Goal: Check status: Check status

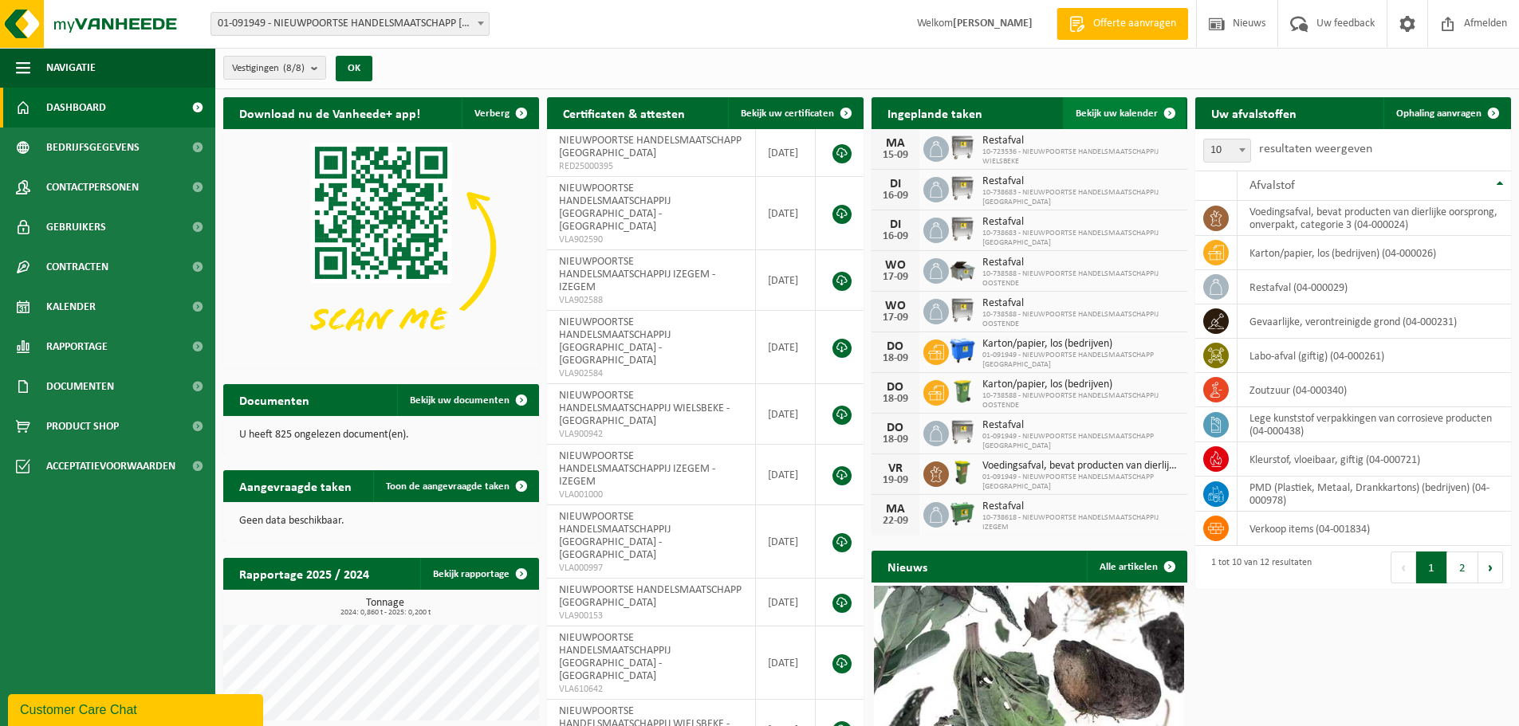
click at [1108, 120] on link "Bekijk uw kalender" at bounding box center [1124, 113] width 123 height 32
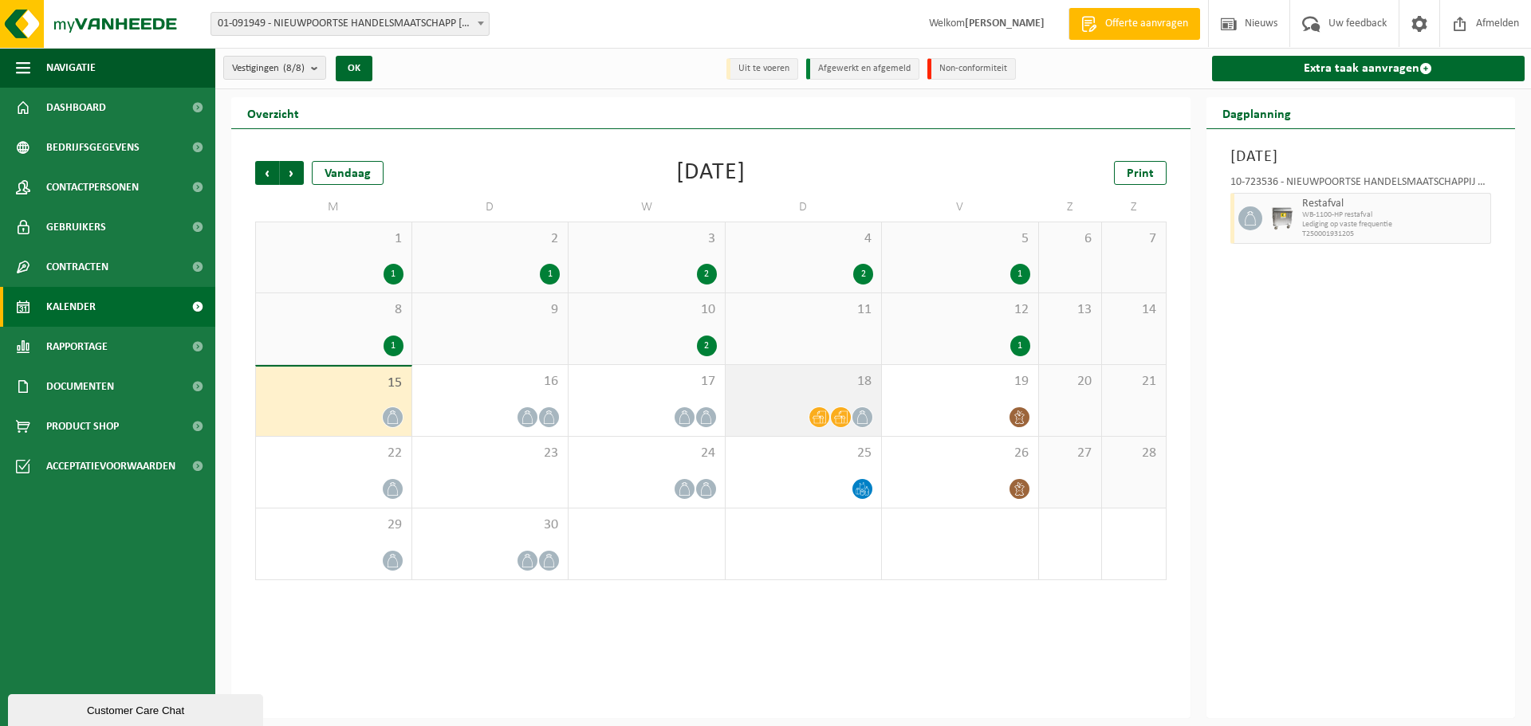
click at [840, 412] on icon at bounding box center [841, 417] width 14 height 13
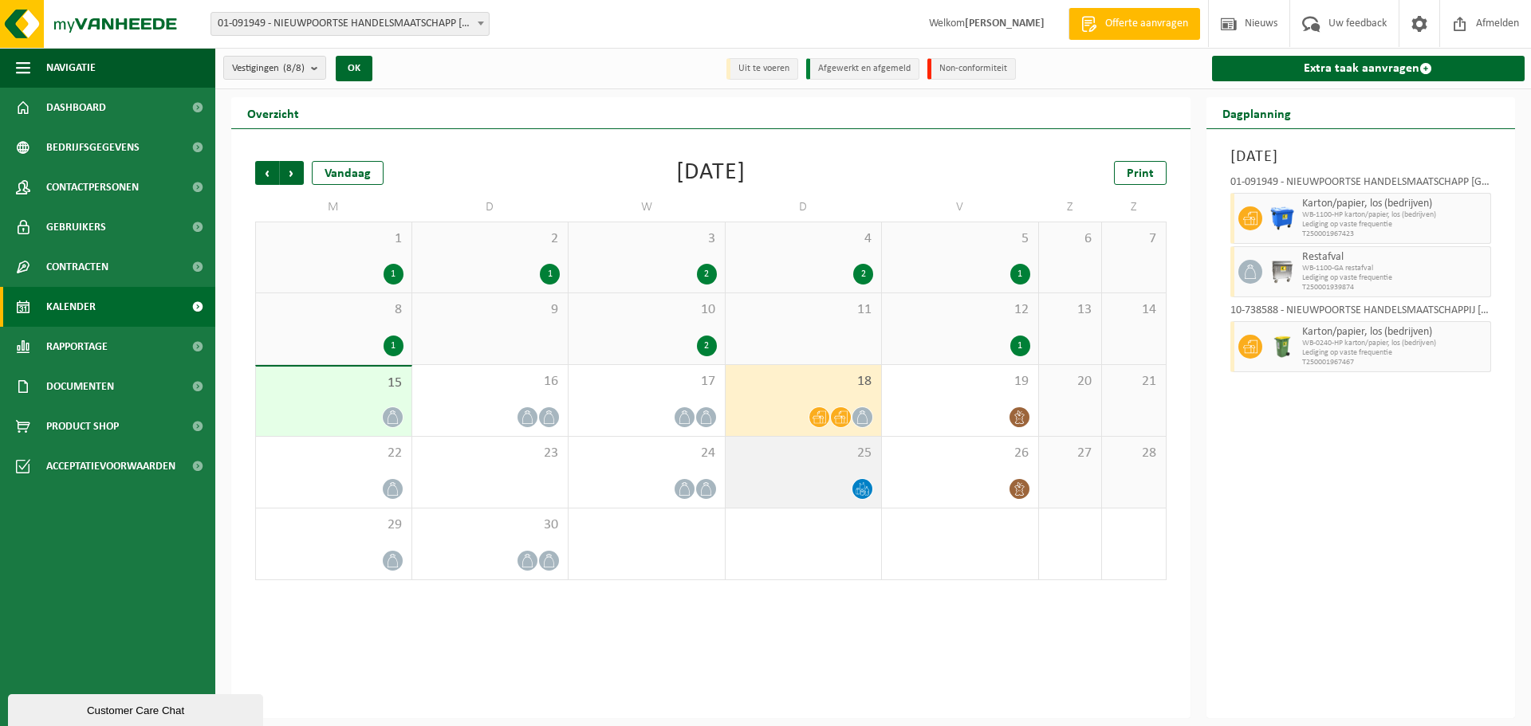
click at [856, 485] on icon at bounding box center [862, 489] width 14 height 14
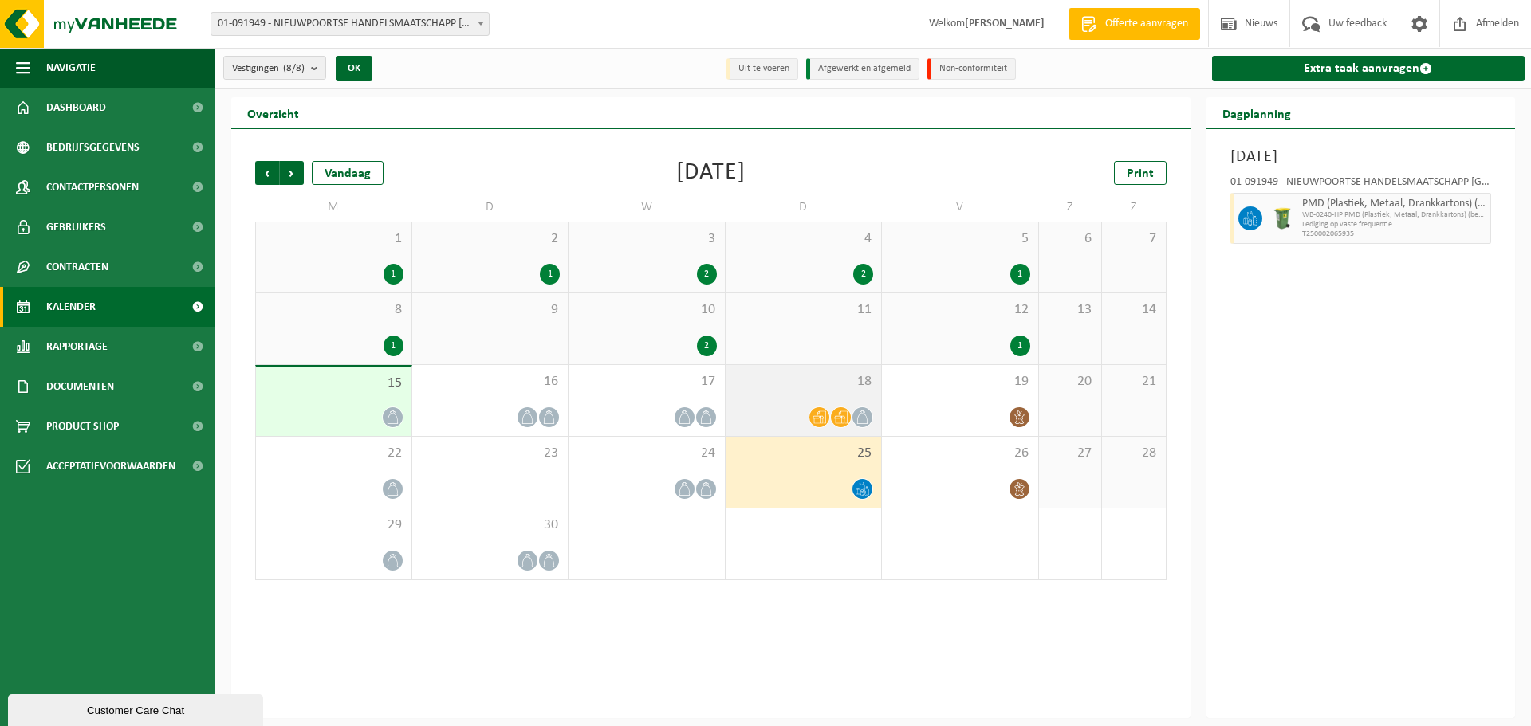
click at [817, 399] on div "18" at bounding box center [803, 400] width 156 height 71
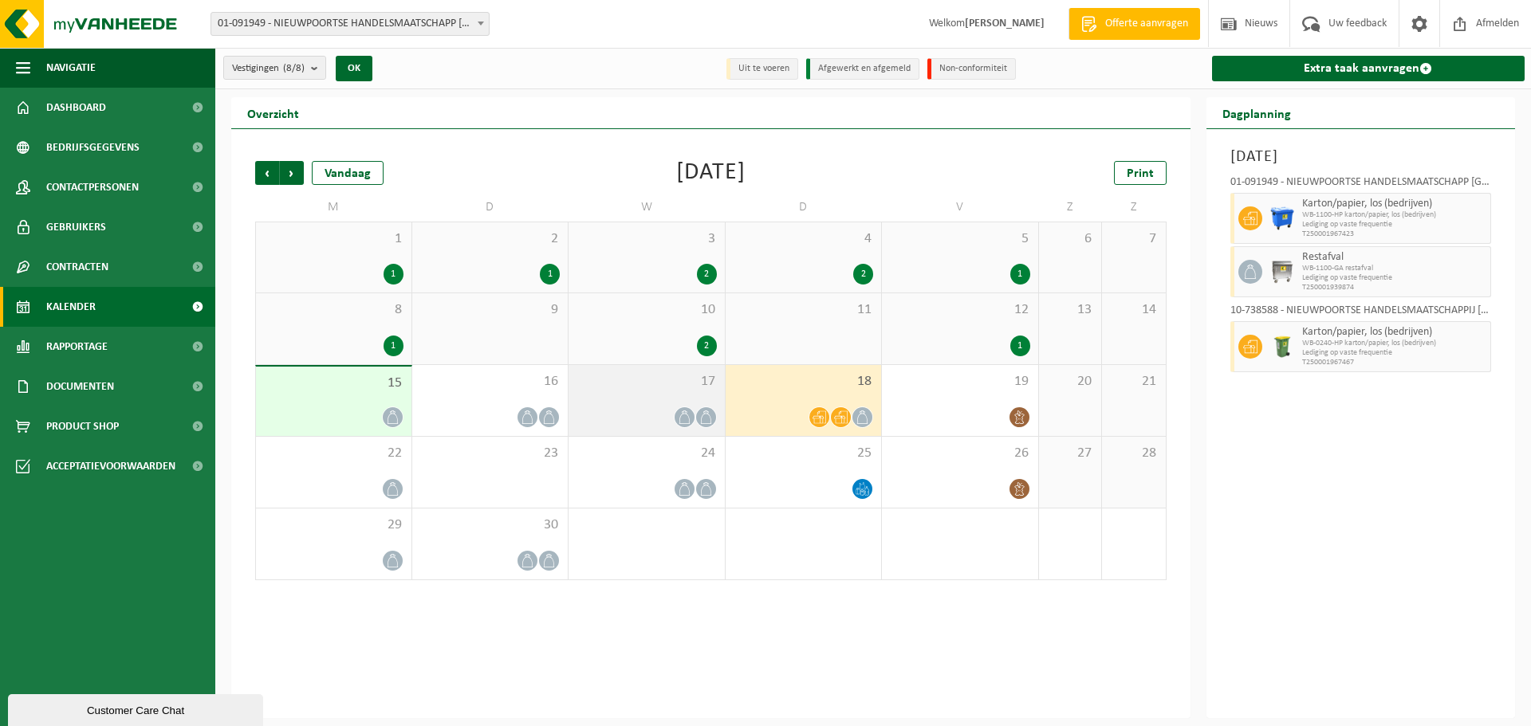
click at [679, 407] on div at bounding box center [685, 418] width 22 height 22
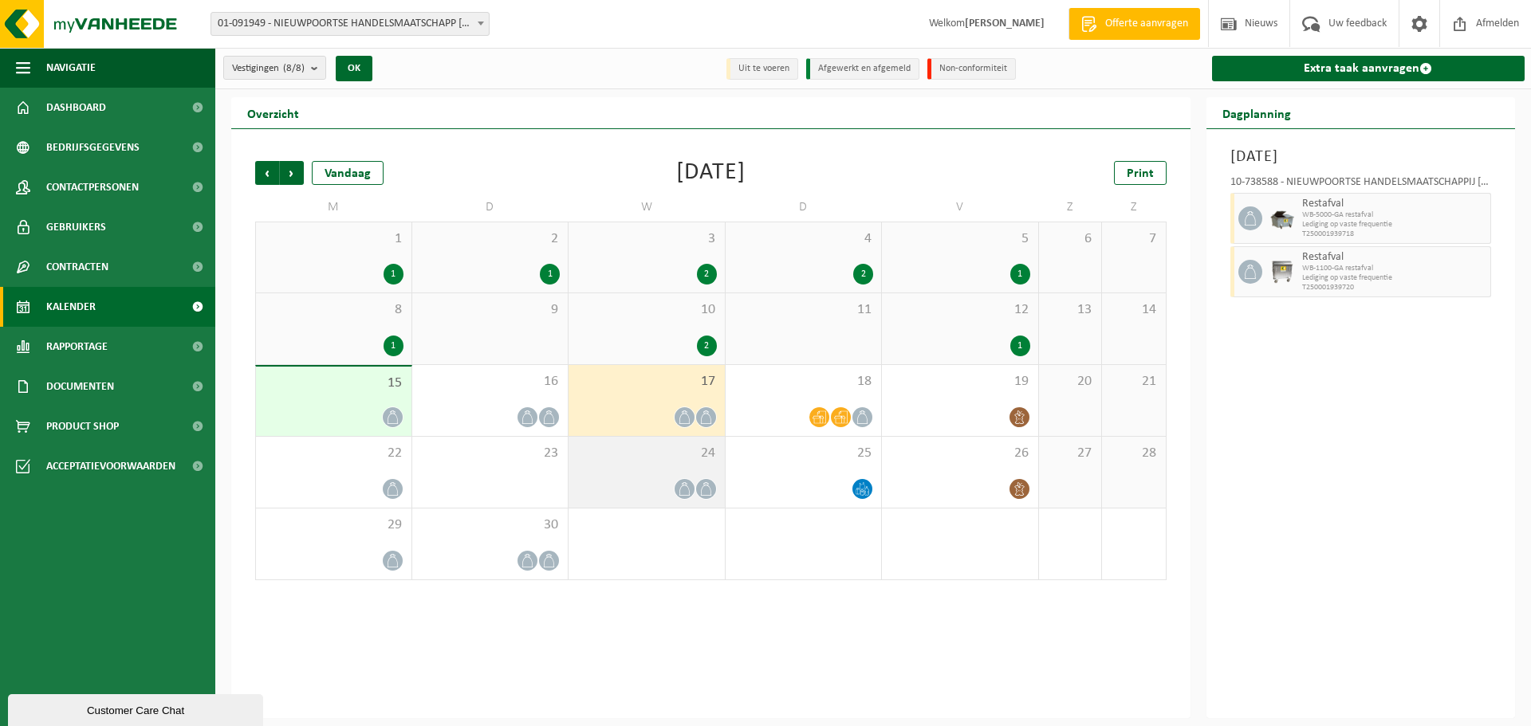
click at [686, 485] on icon at bounding box center [685, 489] width 14 height 14
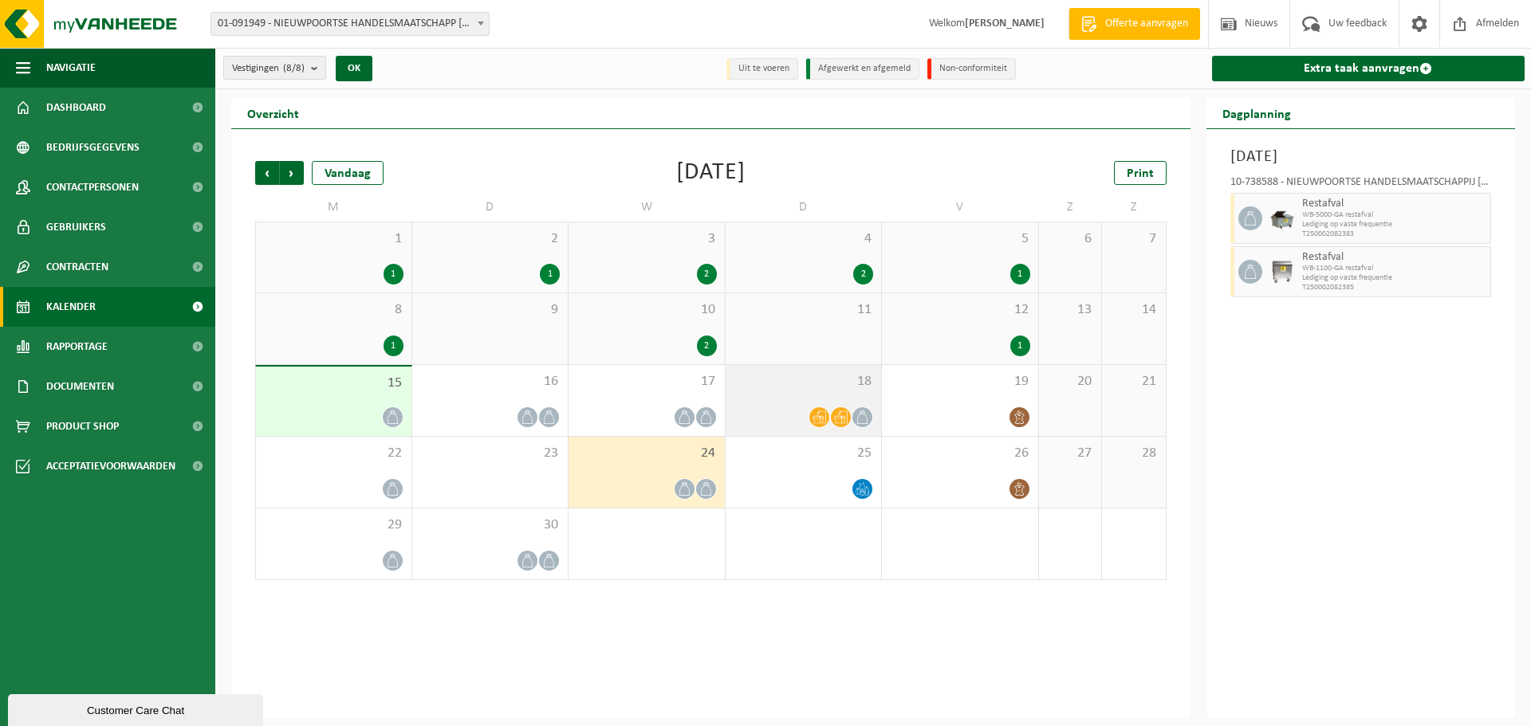
click at [832, 411] on div at bounding box center [803, 418] width 140 height 22
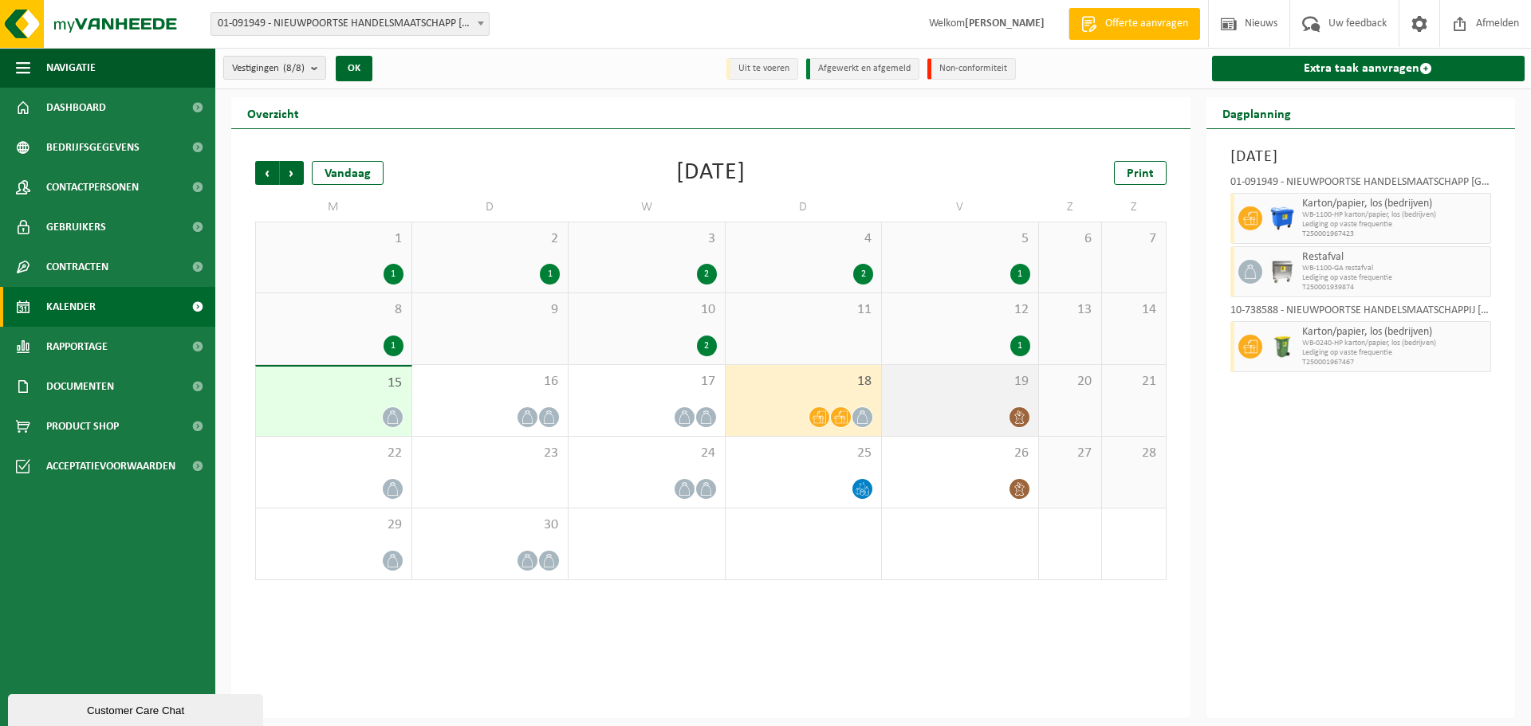
click at [971, 402] on div "19" at bounding box center [960, 400] width 156 height 71
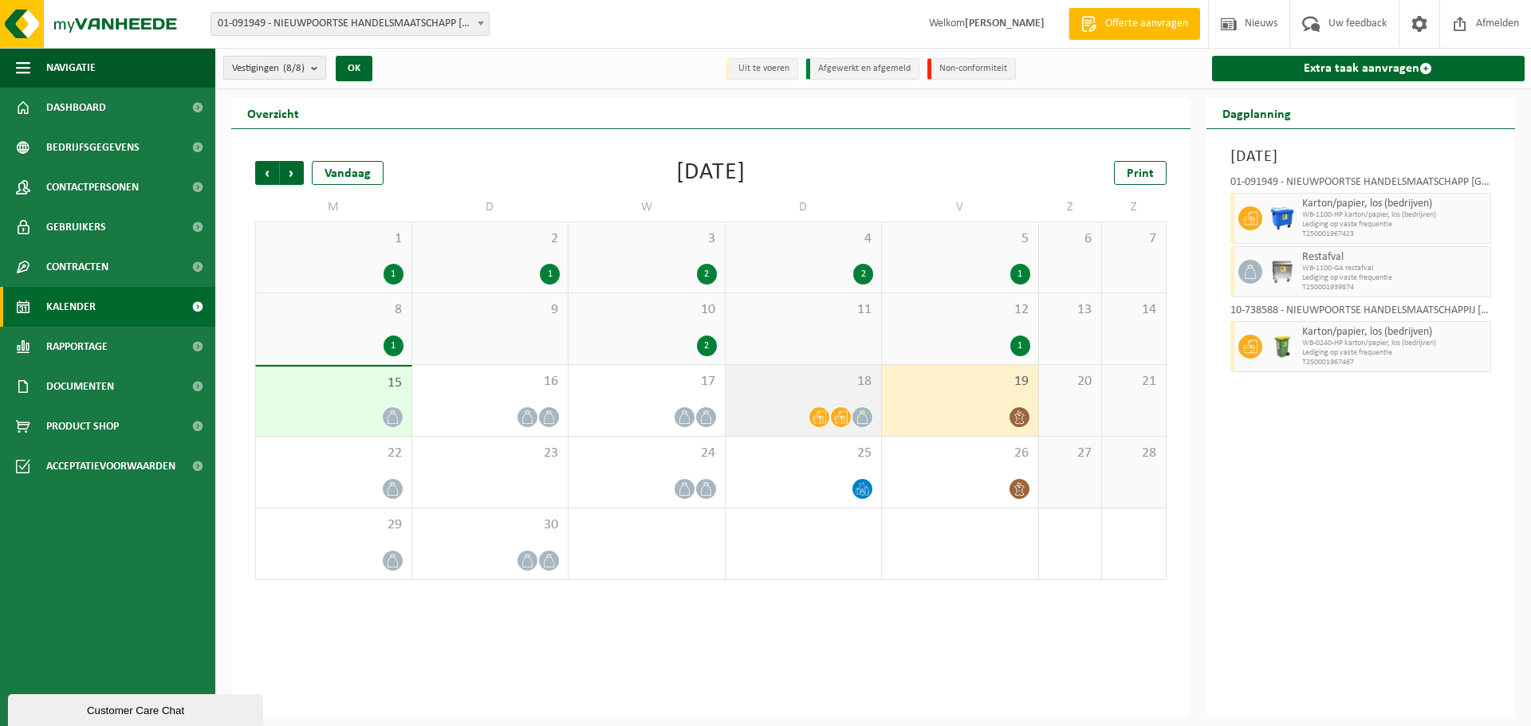
click at [814, 408] on span at bounding box center [819, 417] width 20 height 20
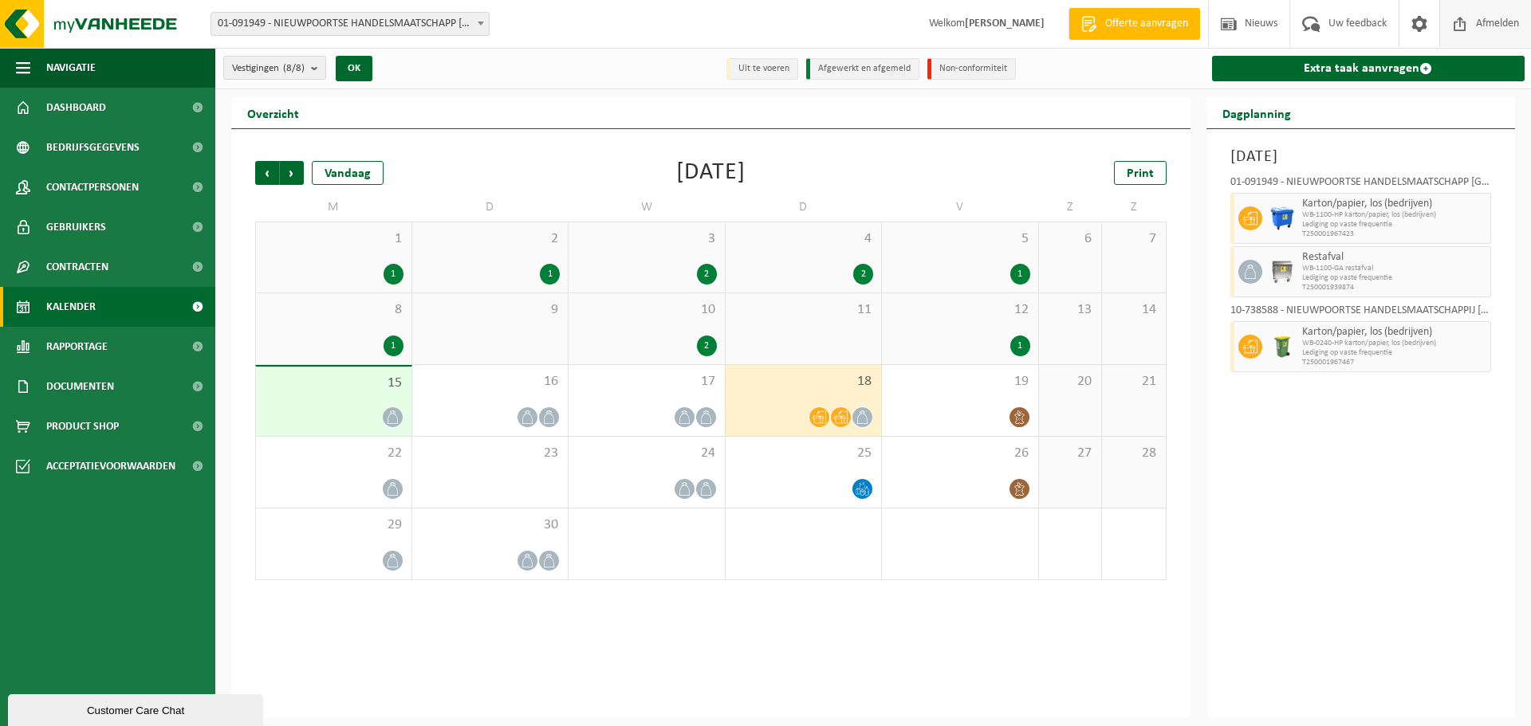
click at [1486, 22] on span "Afmelden" at bounding box center [1497, 23] width 51 height 47
